Goal: Register for event/course

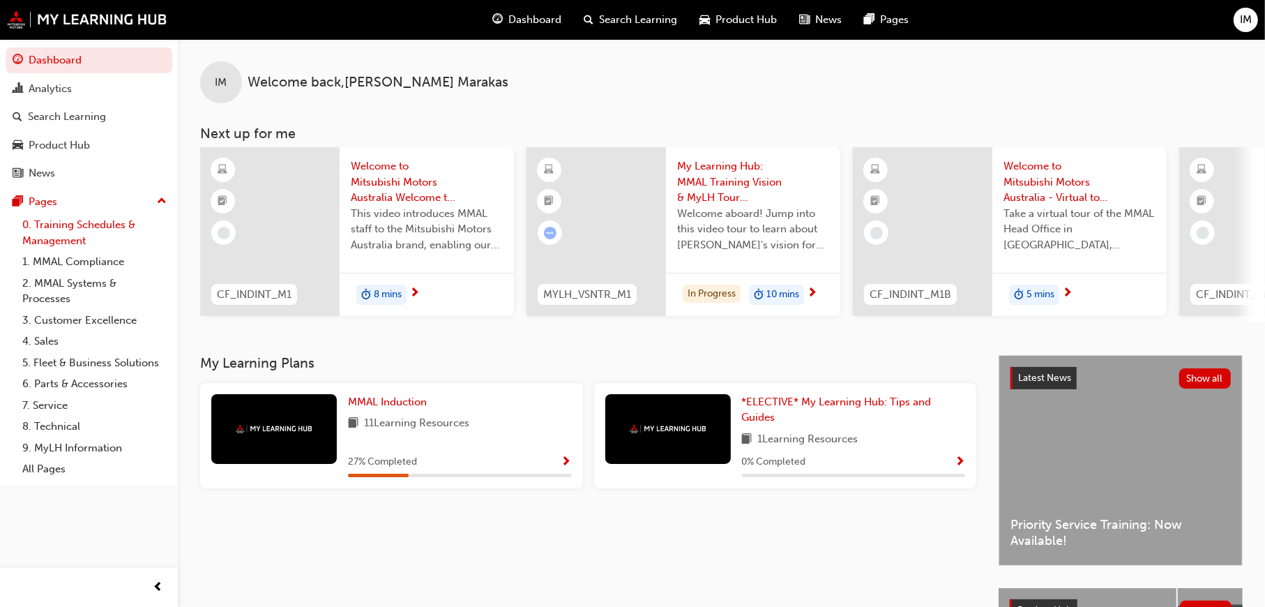
click at [61, 222] on link "0. Training Schedules & Management" at bounding box center [94, 232] width 155 height 37
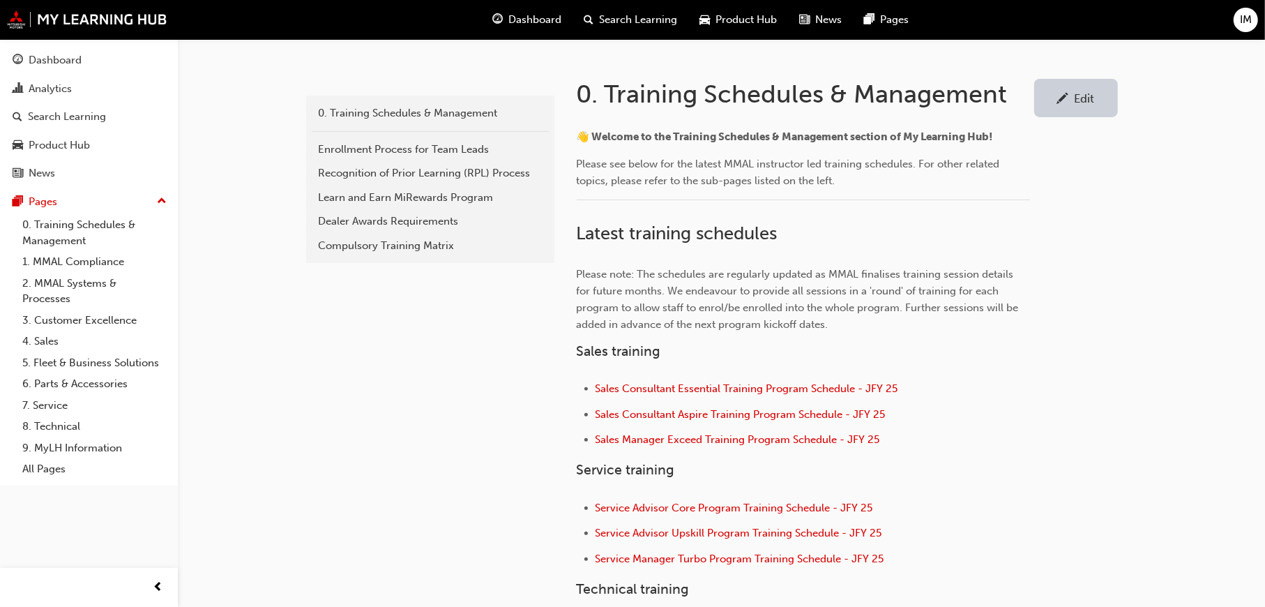
scroll to position [488, 0]
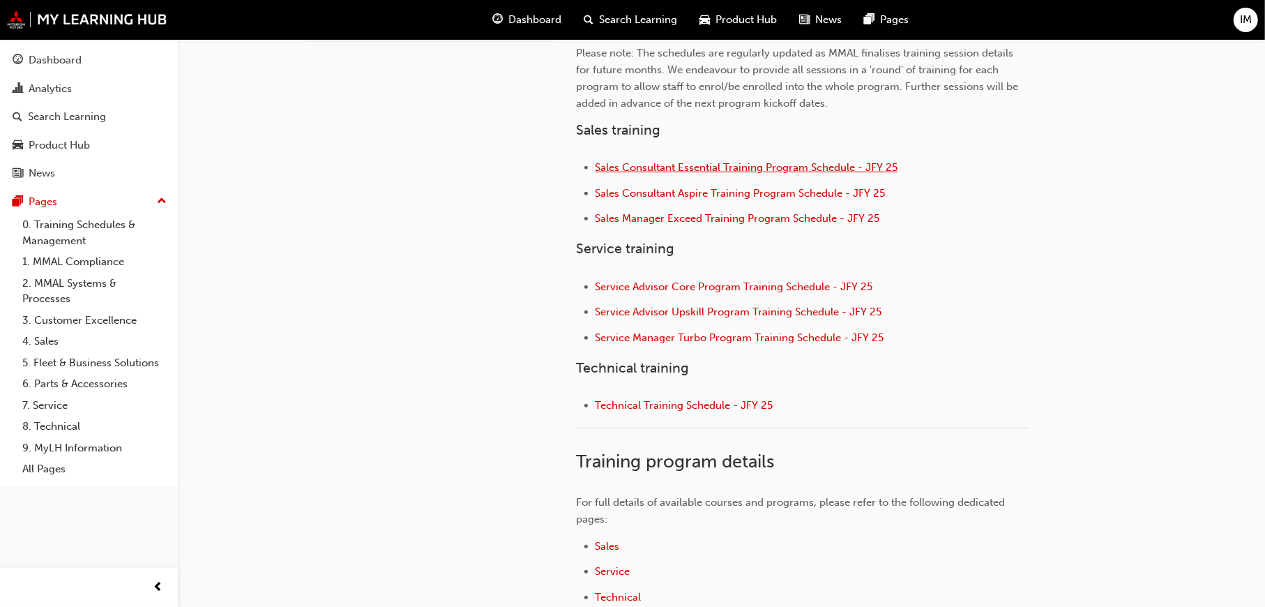
click at [678, 161] on span "Sales Consultant Essential Training Program Schedule - JFY 25" at bounding box center [746, 167] width 303 height 13
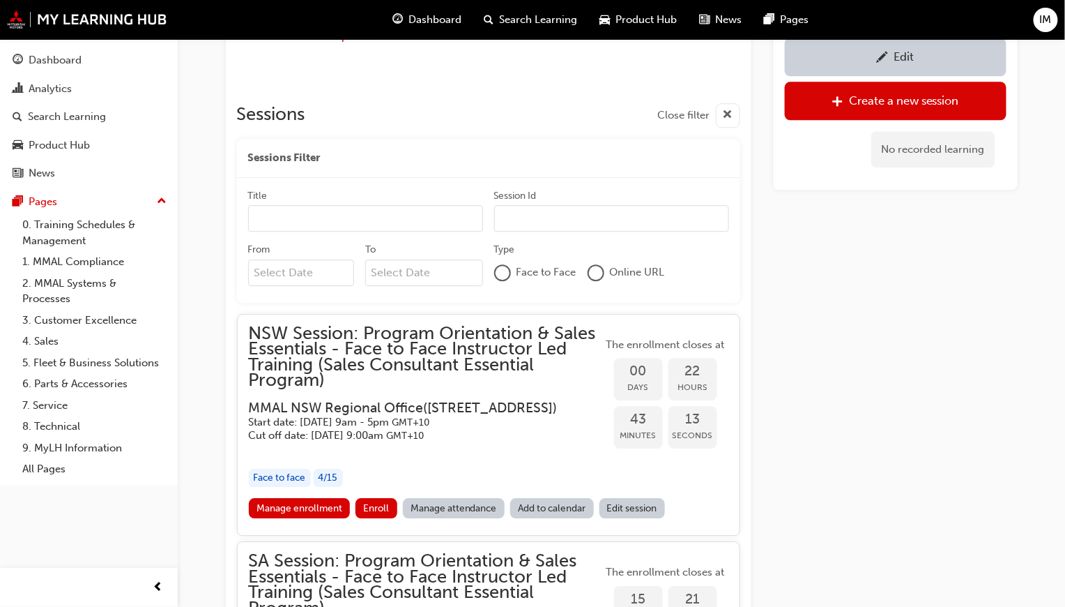
scroll to position [1247, 0]
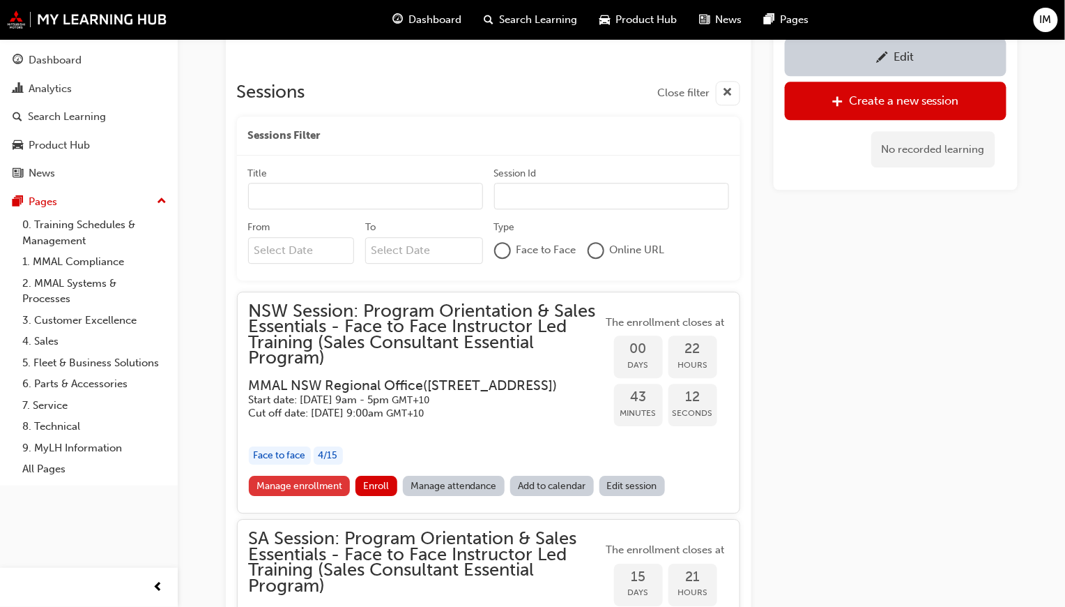
click at [306, 496] on link "Manage enrollment" at bounding box center [300, 485] width 102 height 20
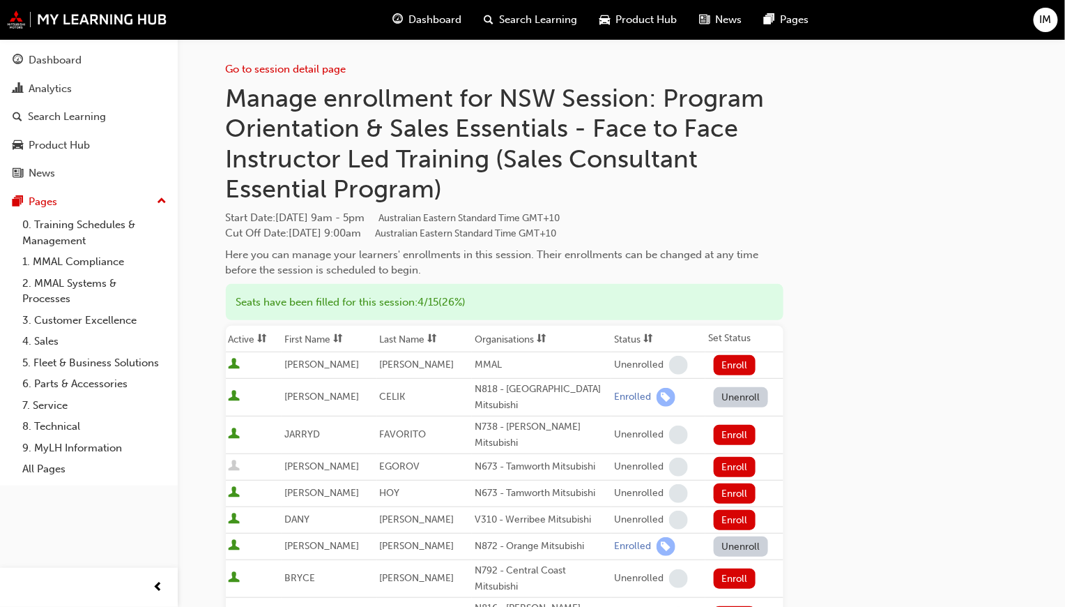
drag, startPoint x: 912, startPoint y: 156, endPoint x: 1033, endPoint y: 6, distance: 192.8
click at [912, 156] on div "Go to session detail page Manage enrollment for NSW Session: Program Orientatio…" at bounding box center [622, 483] width 792 height 889
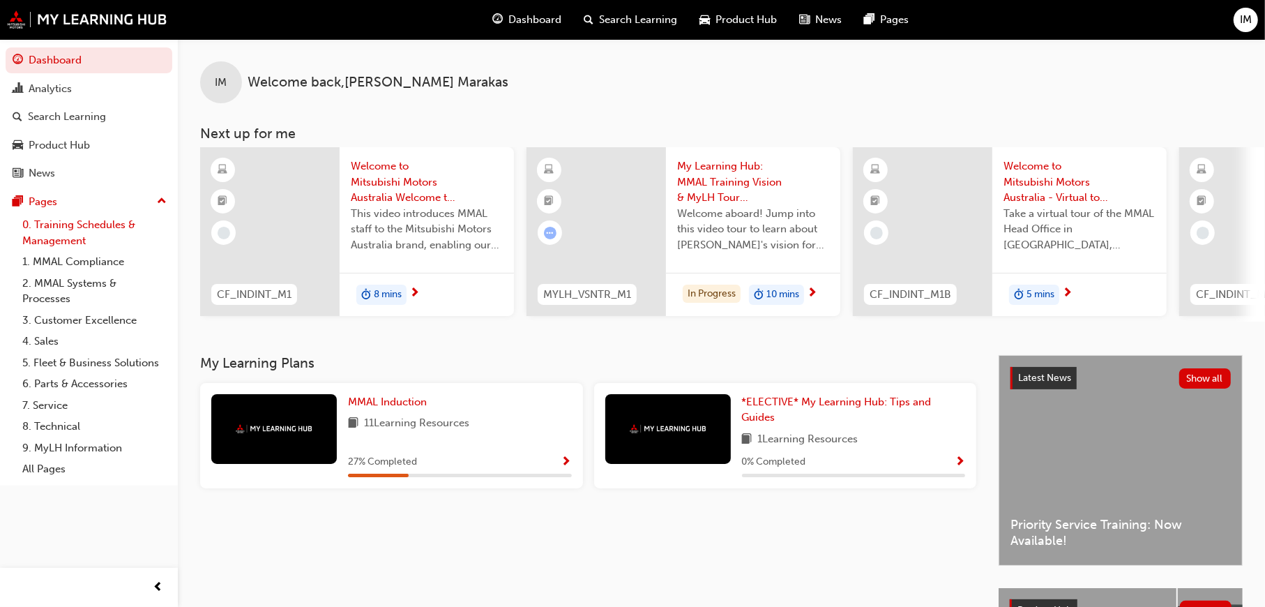
click at [97, 222] on link "0. Training Schedules & Management" at bounding box center [94, 232] width 155 height 37
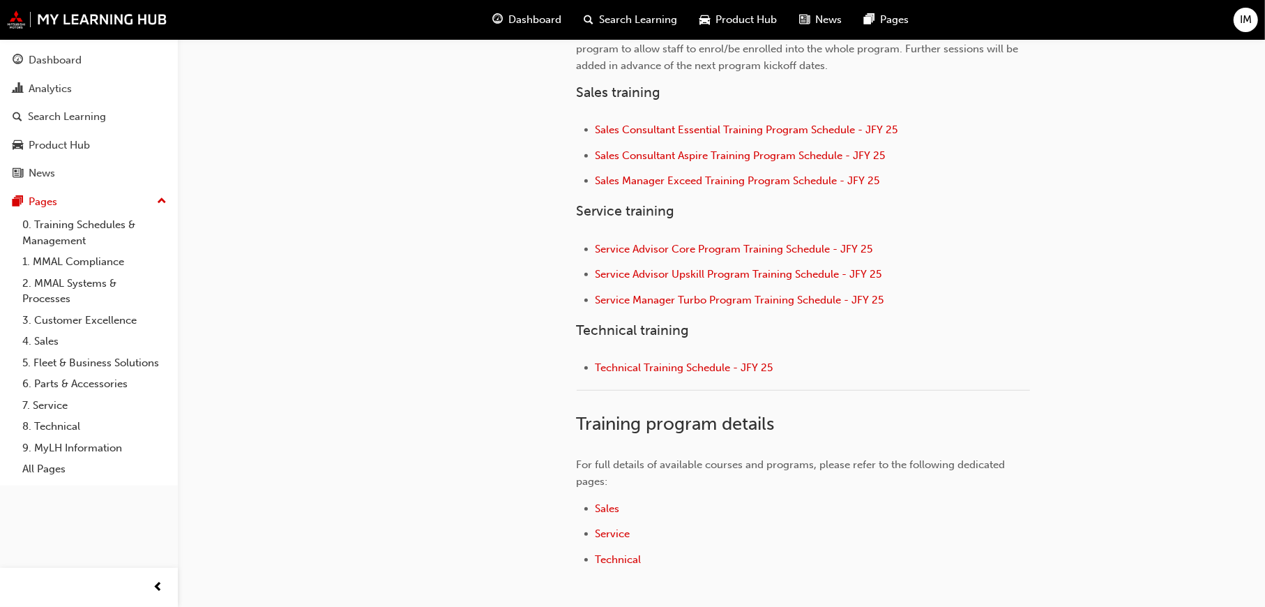
scroll to position [558, 0]
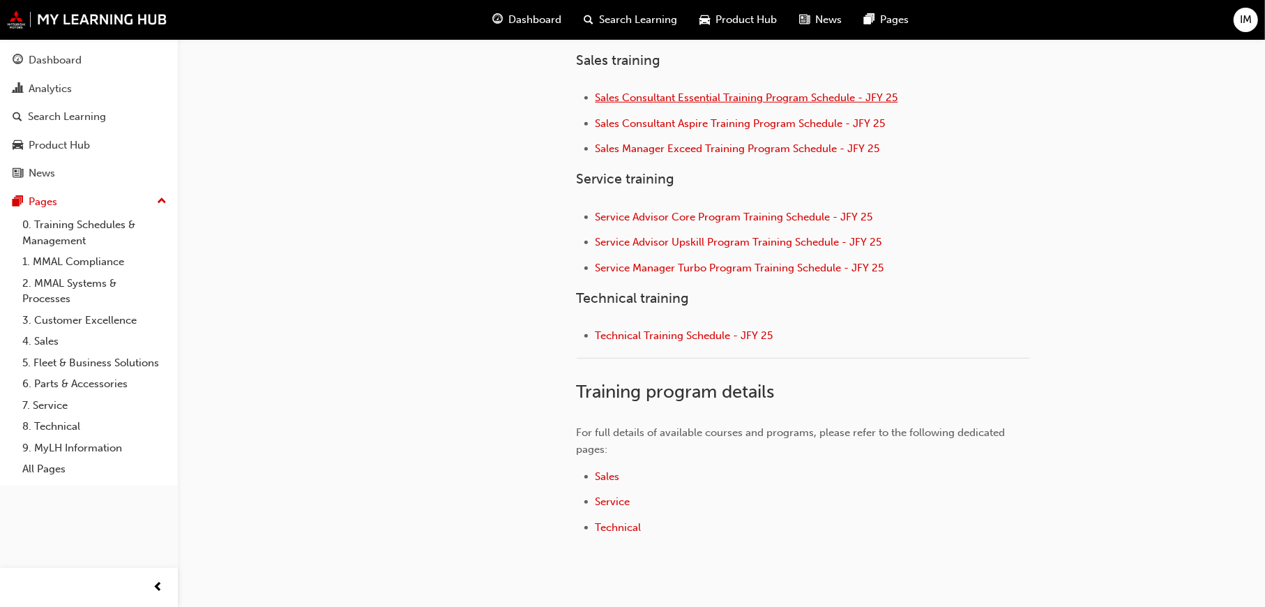
click at [742, 93] on span "Sales Consultant Essential Training Program Schedule - JFY 25" at bounding box center [746, 97] width 303 height 13
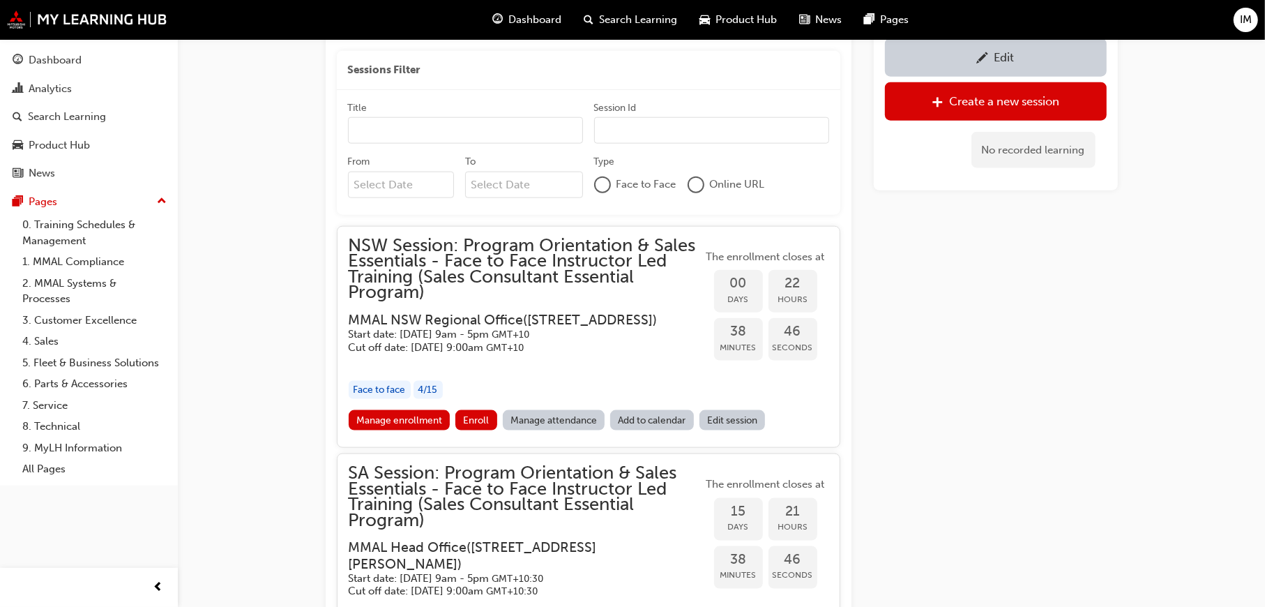
scroll to position [1321, 0]
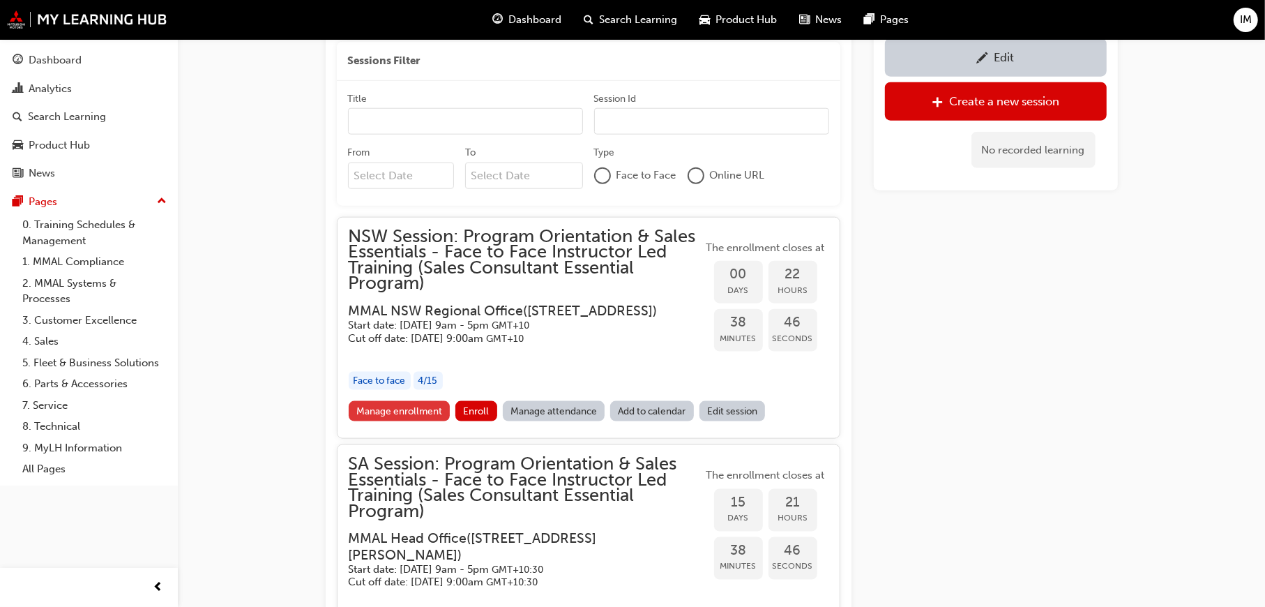
click at [423, 421] on link "Manage enrollment" at bounding box center [400, 411] width 102 height 20
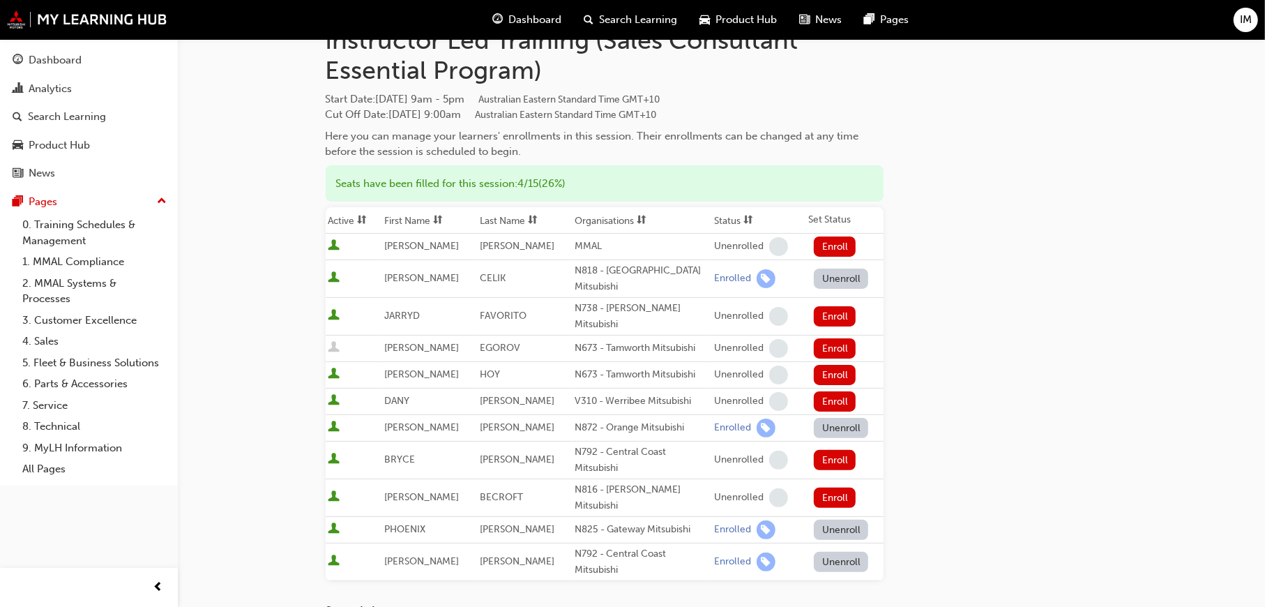
scroll to position [209, 0]
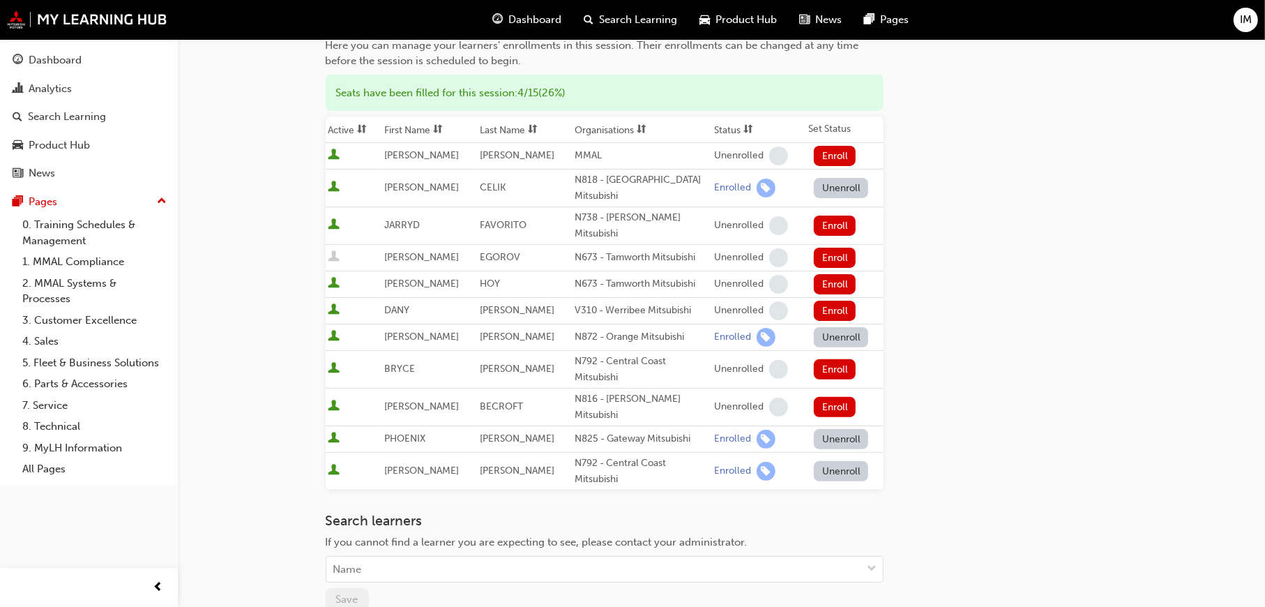
click at [829, 461] on button "Unenroll" at bounding box center [841, 471] width 54 height 20
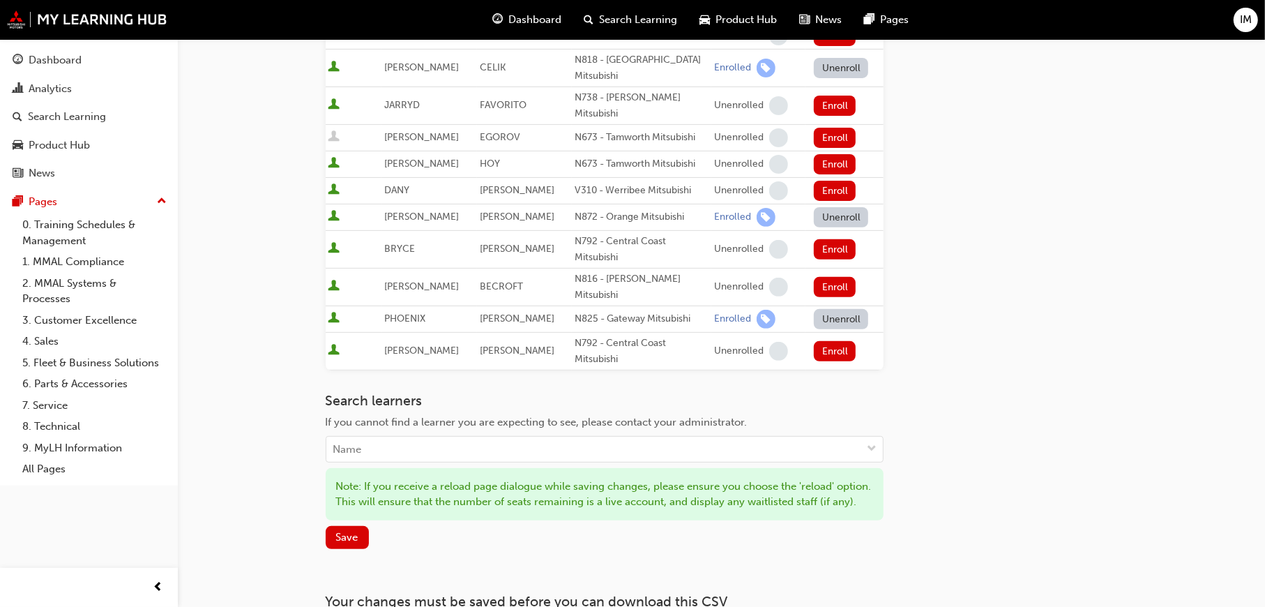
scroll to position [432, 0]
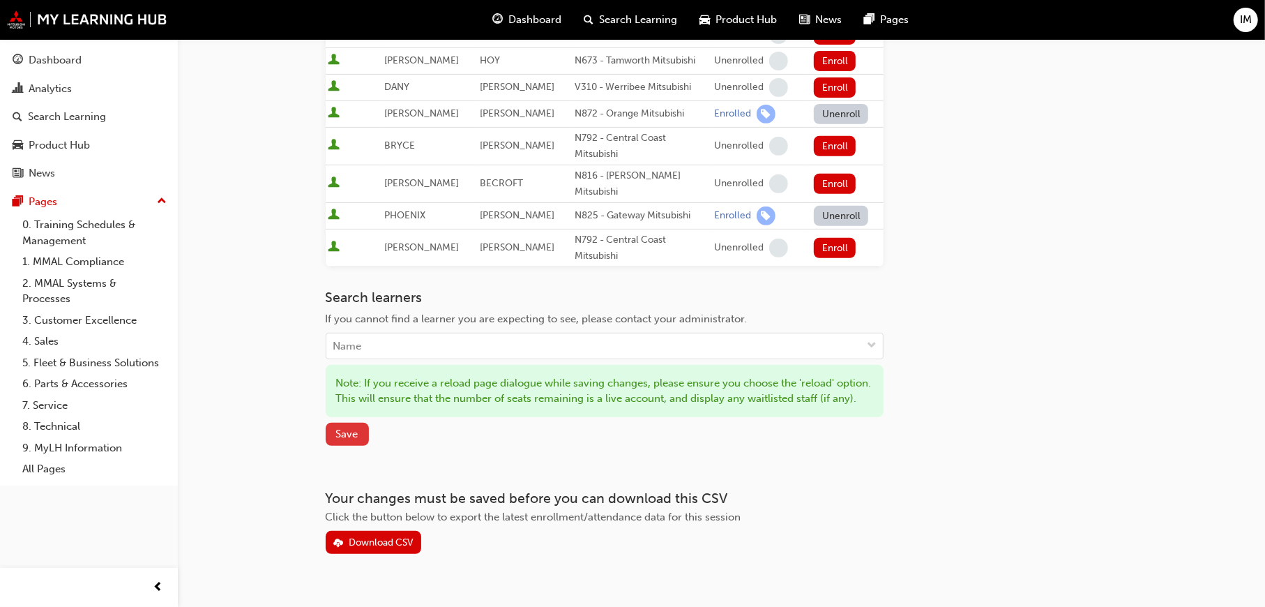
click at [340, 427] on span "Save" at bounding box center [347, 433] width 22 height 13
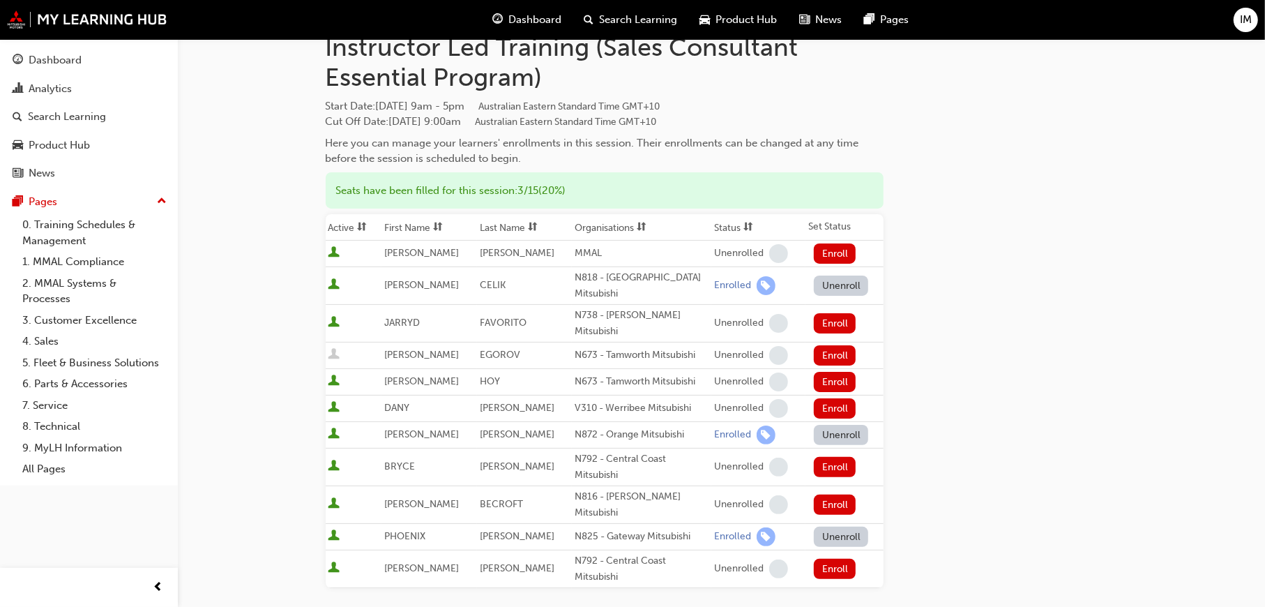
scroll to position [96, 0]
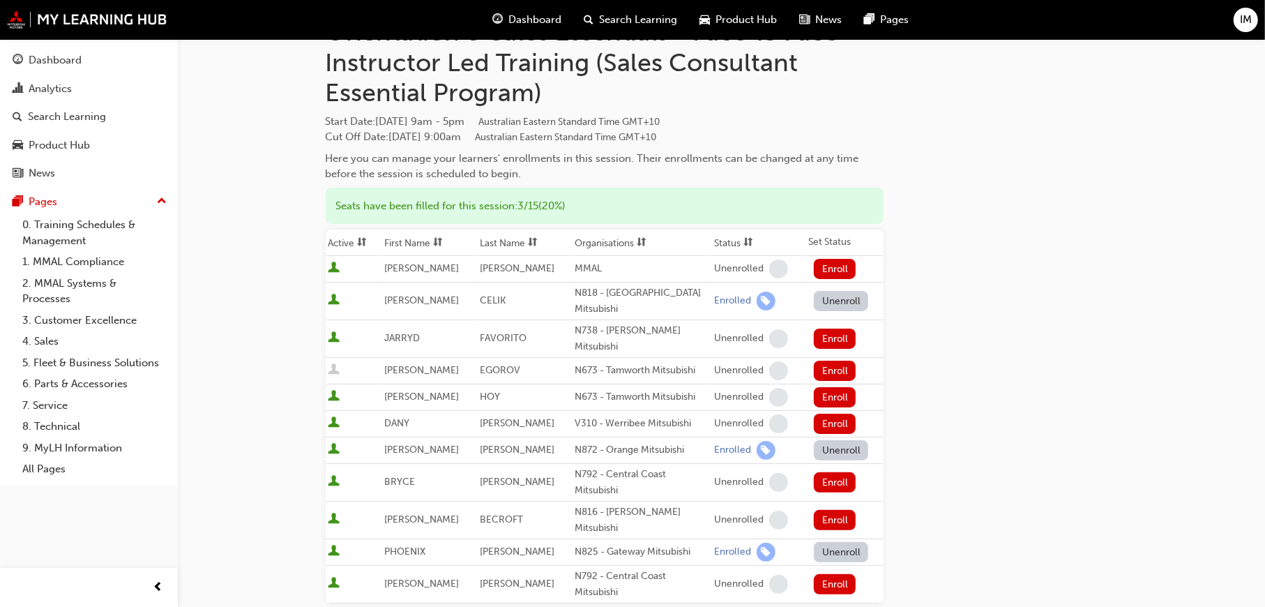
click at [918, 69] on div "Go to session detail page Manage enrollment for NSW Session: Program Orientatio…" at bounding box center [722, 387] width 792 height 889
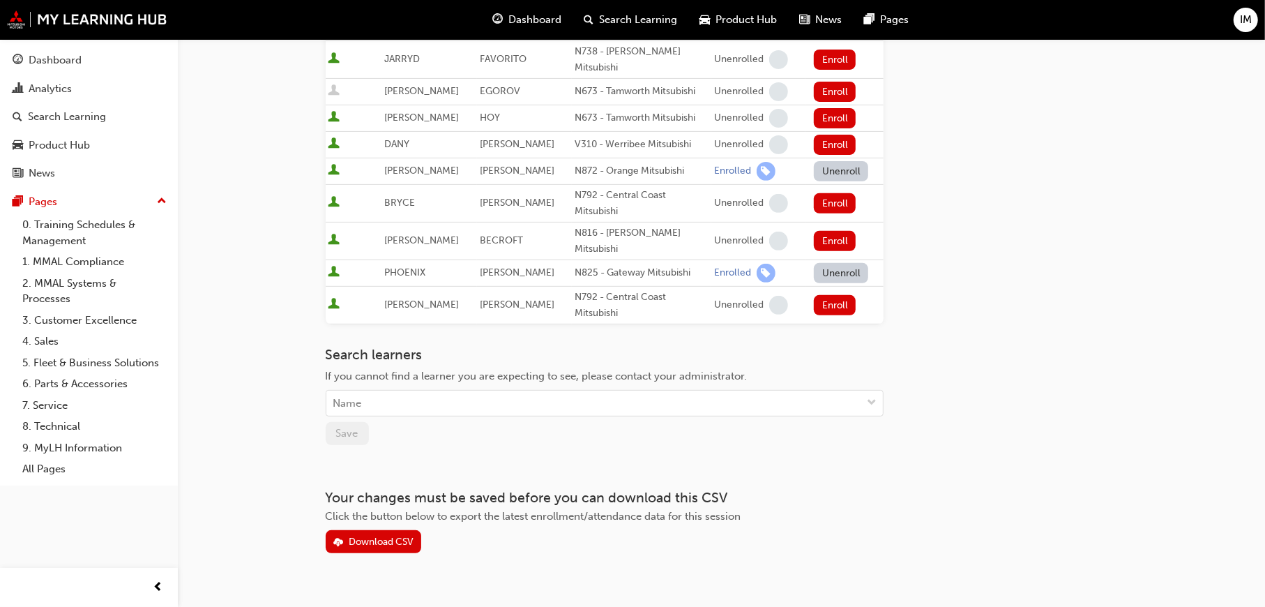
scroll to position [0, 0]
